Goal: Information Seeking & Learning: Learn about a topic

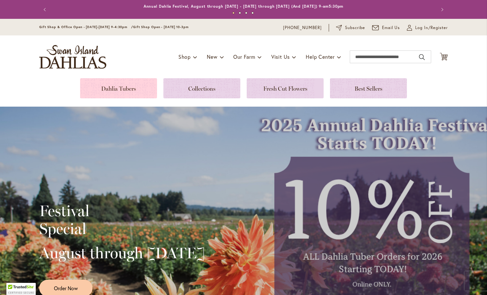
click at [119, 90] on link at bounding box center [118, 88] width 77 height 20
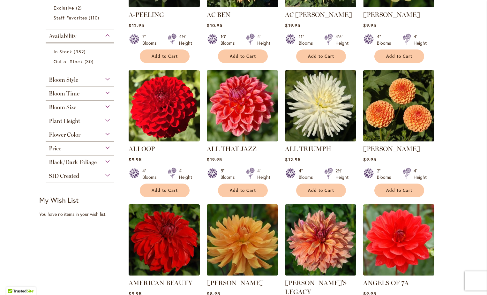
scroll to position [223, 0]
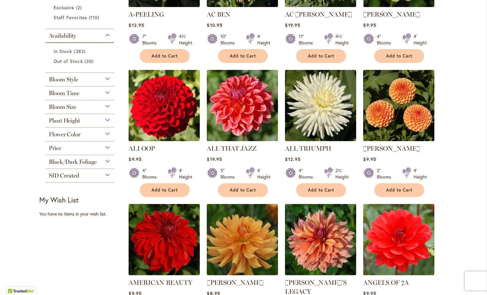
drag, startPoint x: 105, startPoint y: 106, endPoint x: 101, endPoint y: 110, distance: 5.4
click at [101, 110] on div "Bloom Size" at bounding box center [80, 105] width 68 height 10
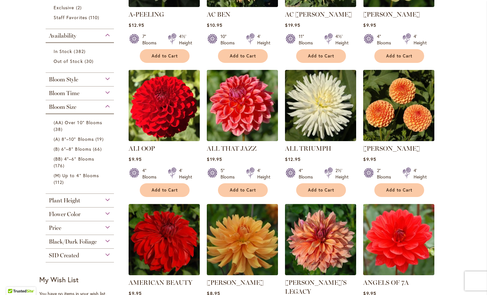
click at [108, 79] on div "Bloom Style" at bounding box center [80, 78] width 68 height 10
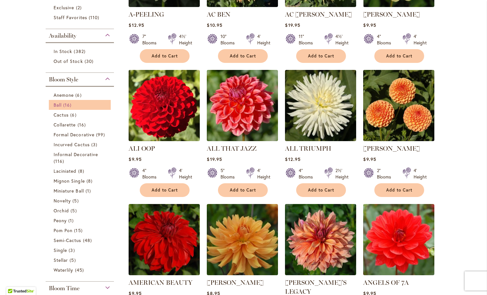
click at [60, 104] on link "Ball 16 items" at bounding box center [81, 105] width 54 height 7
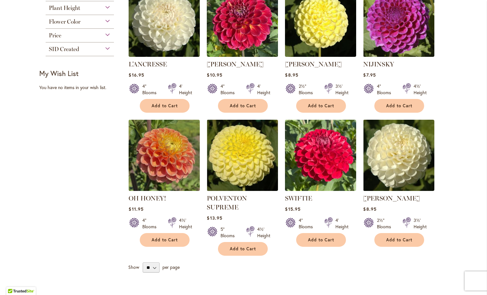
scroll to position [447, 0]
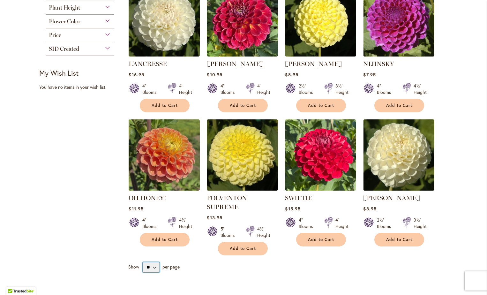
click at [151, 262] on select "** ** ** **" at bounding box center [151, 267] width 17 height 10
select select "**"
click at [143, 262] on select "** ** ** **" at bounding box center [151, 267] width 17 height 10
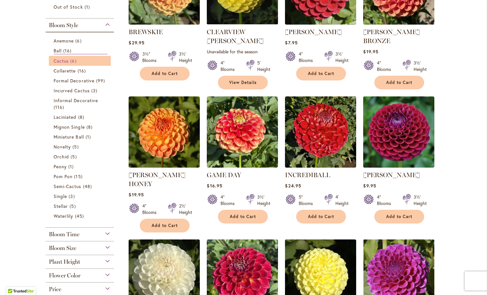
scroll to position [192, 0]
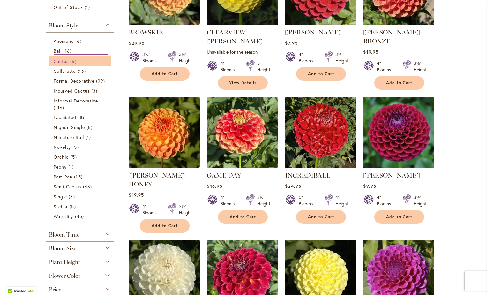
click at [64, 61] on span "Cactus" at bounding box center [61, 61] width 15 height 6
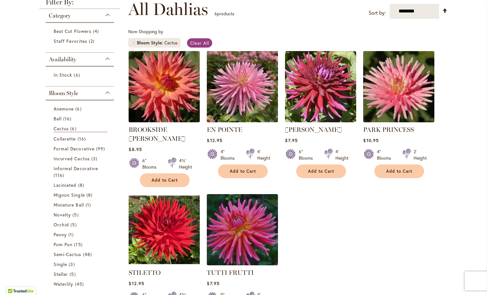
scroll to position [95, 0]
click at [64, 110] on span "Anemone" at bounding box center [64, 108] width 20 height 6
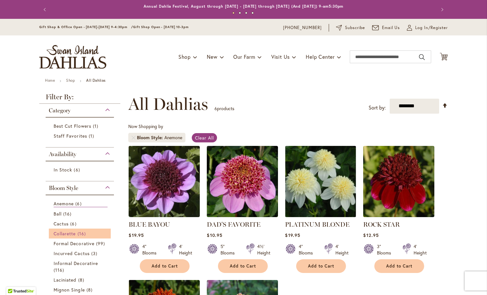
click at [60, 233] on span "Collarette" at bounding box center [65, 233] width 22 height 6
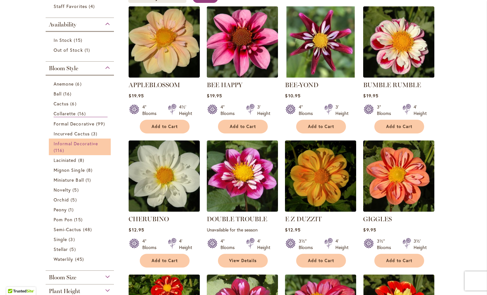
scroll to position [140, 0]
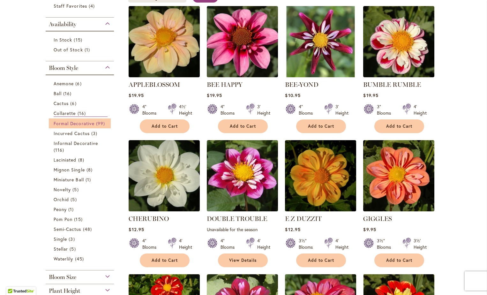
click at [68, 124] on span "Formal Decorative" at bounding box center [74, 123] width 41 height 6
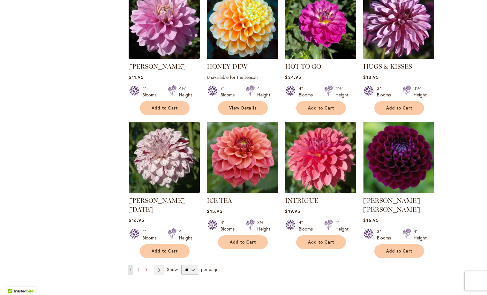
scroll to position [1535, 0]
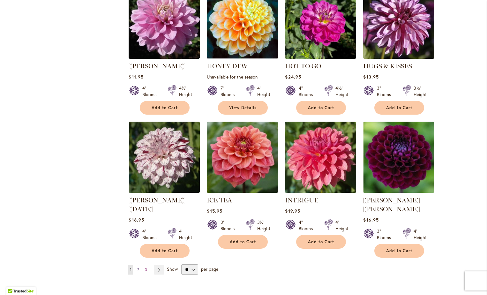
click at [137, 267] on span "2" at bounding box center [138, 269] width 2 height 5
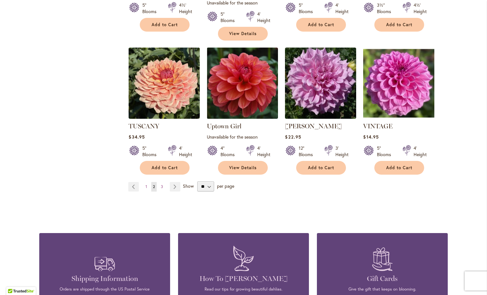
scroll to position [1627, 0]
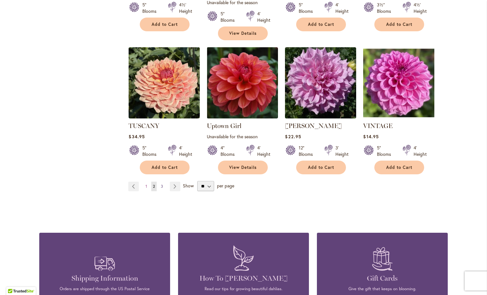
click at [161, 184] on span "3" at bounding box center [162, 186] width 2 height 5
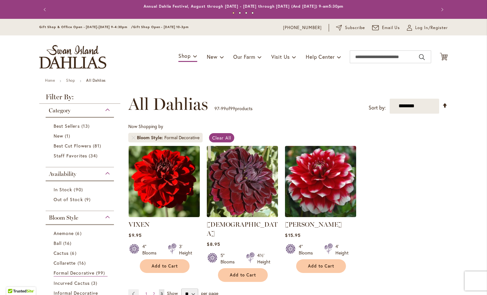
scroll to position [99, 0]
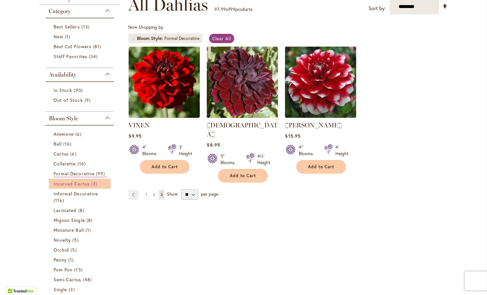
click at [73, 186] on span "Incurved Cactus" at bounding box center [72, 184] width 36 height 6
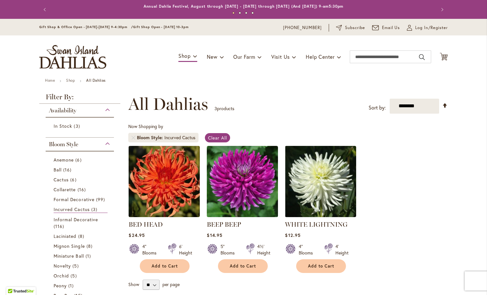
scroll to position [99, 0]
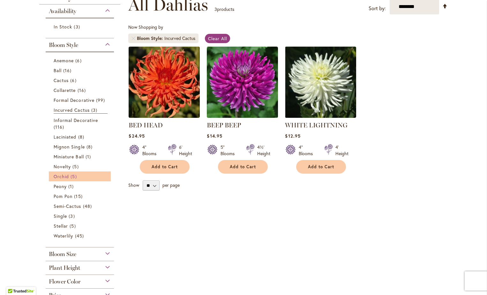
click at [66, 177] on span "Orchid" at bounding box center [61, 176] width 15 height 6
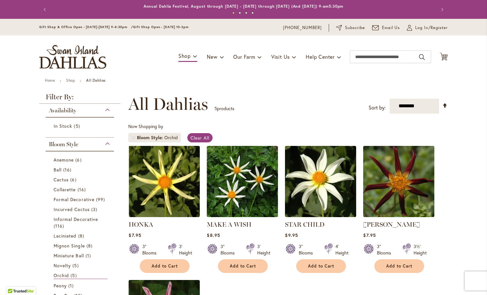
scroll to position [99, 0]
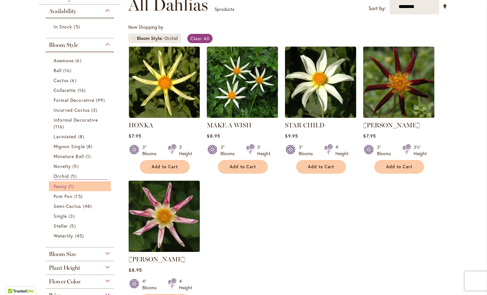
click at [59, 186] on span "Peony" at bounding box center [60, 186] width 13 height 6
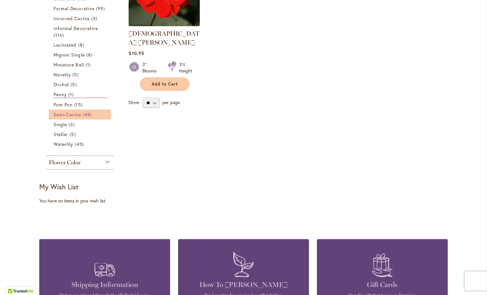
scroll to position [191, 0]
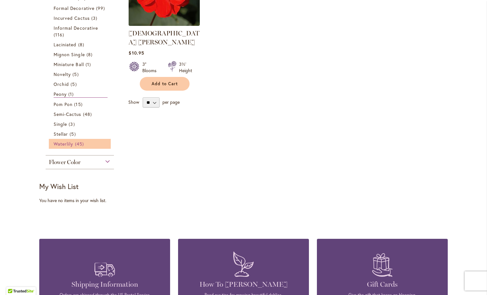
click at [67, 145] on span "Waterlily" at bounding box center [63, 144] width 19 height 6
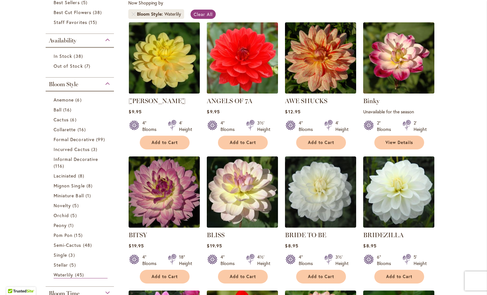
scroll to position [124, 0]
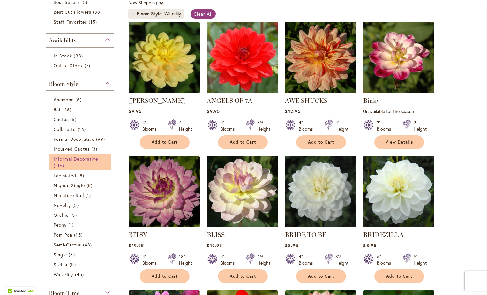
click at [56, 161] on span "Informal Decorative" at bounding box center [76, 159] width 44 height 6
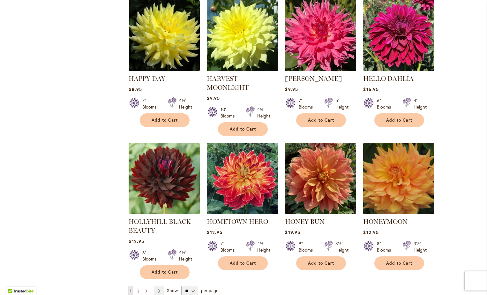
scroll to position [1532, 0]
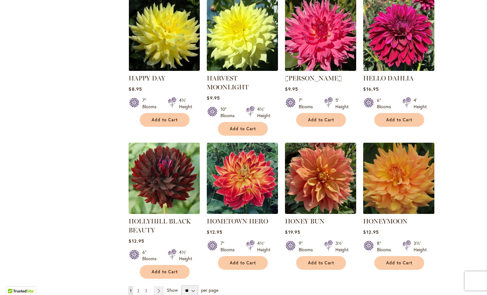
click at [137, 288] on span "2" at bounding box center [138, 290] width 2 height 5
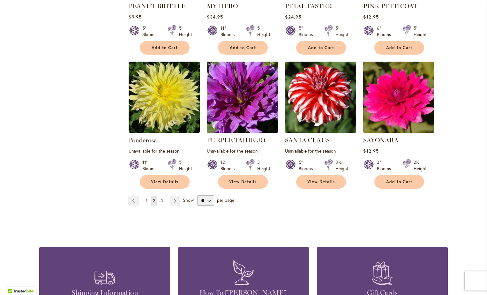
scroll to position [1595, 0]
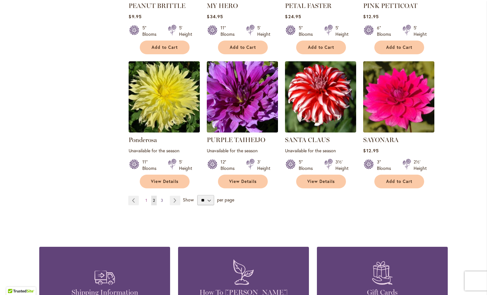
click at [161, 198] on span "3" at bounding box center [162, 200] width 2 height 5
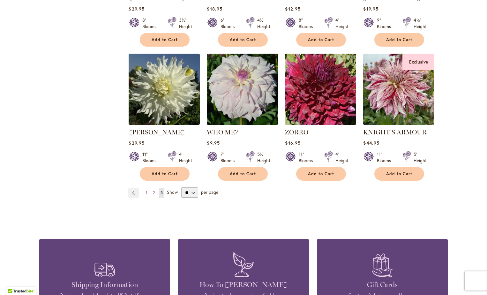
scroll to position [638, 0]
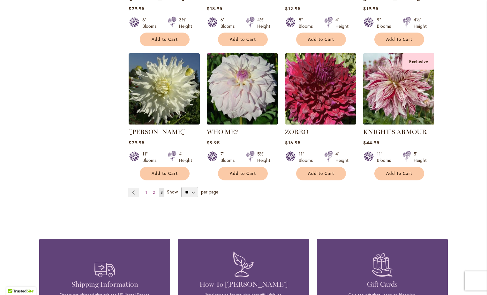
click at [394, 91] on img at bounding box center [399, 88] width 75 height 75
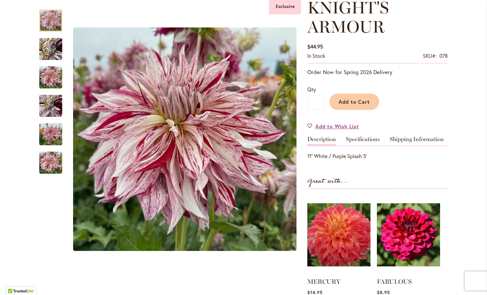
scroll to position [96, 0]
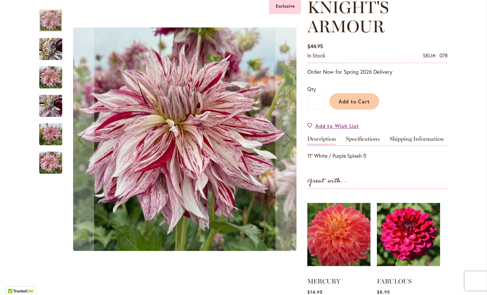
click at [50, 99] on img "KNIGHT'S ARMOUR" at bounding box center [50, 106] width 23 height 31
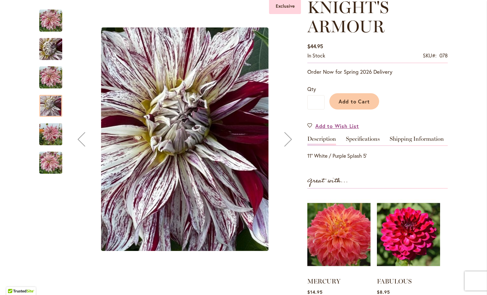
click at [51, 129] on img "KNIGHT'S ARMOUR" at bounding box center [50, 134] width 23 height 31
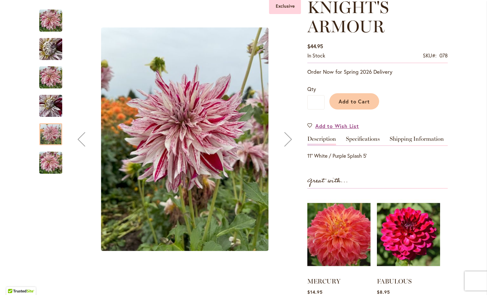
click at [54, 164] on img "KNIGHT'S ARMOUR" at bounding box center [50, 162] width 23 height 31
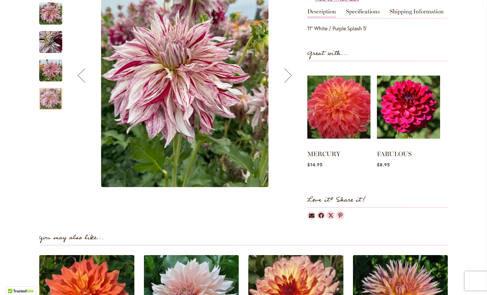
scroll to position [223, 0]
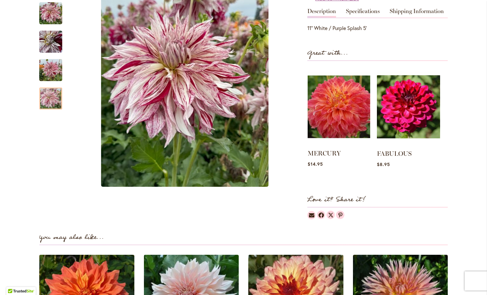
click at [342, 119] on img at bounding box center [339, 107] width 63 height 78
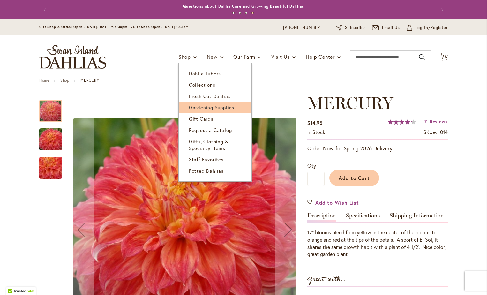
click at [197, 105] on span "Gardening Supplies" at bounding box center [211, 107] width 45 height 6
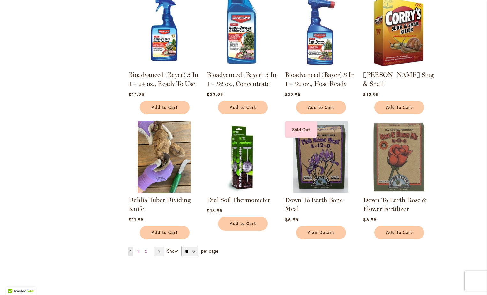
scroll to position [378, 0]
click at [137, 251] on span "2" at bounding box center [138, 251] width 2 height 5
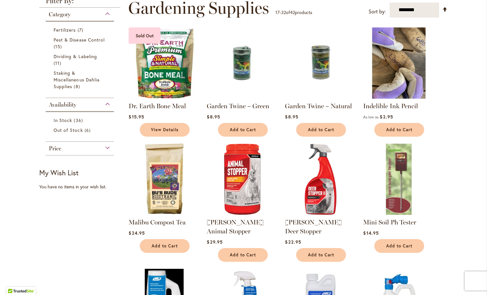
scroll to position [96, 0]
click at [148, 76] on img at bounding box center [164, 63] width 75 height 75
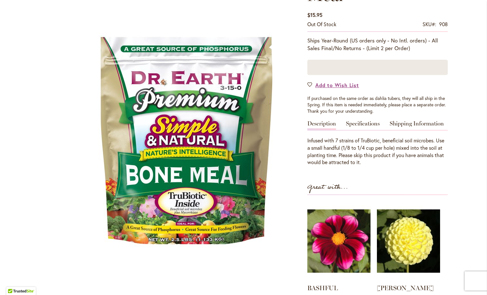
scroll to position [127, 0]
click at [361, 125] on link "Specifications" at bounding box center [363, 124] width 34 height 9
